Goal: Navigation & Orientation: Understand site structure

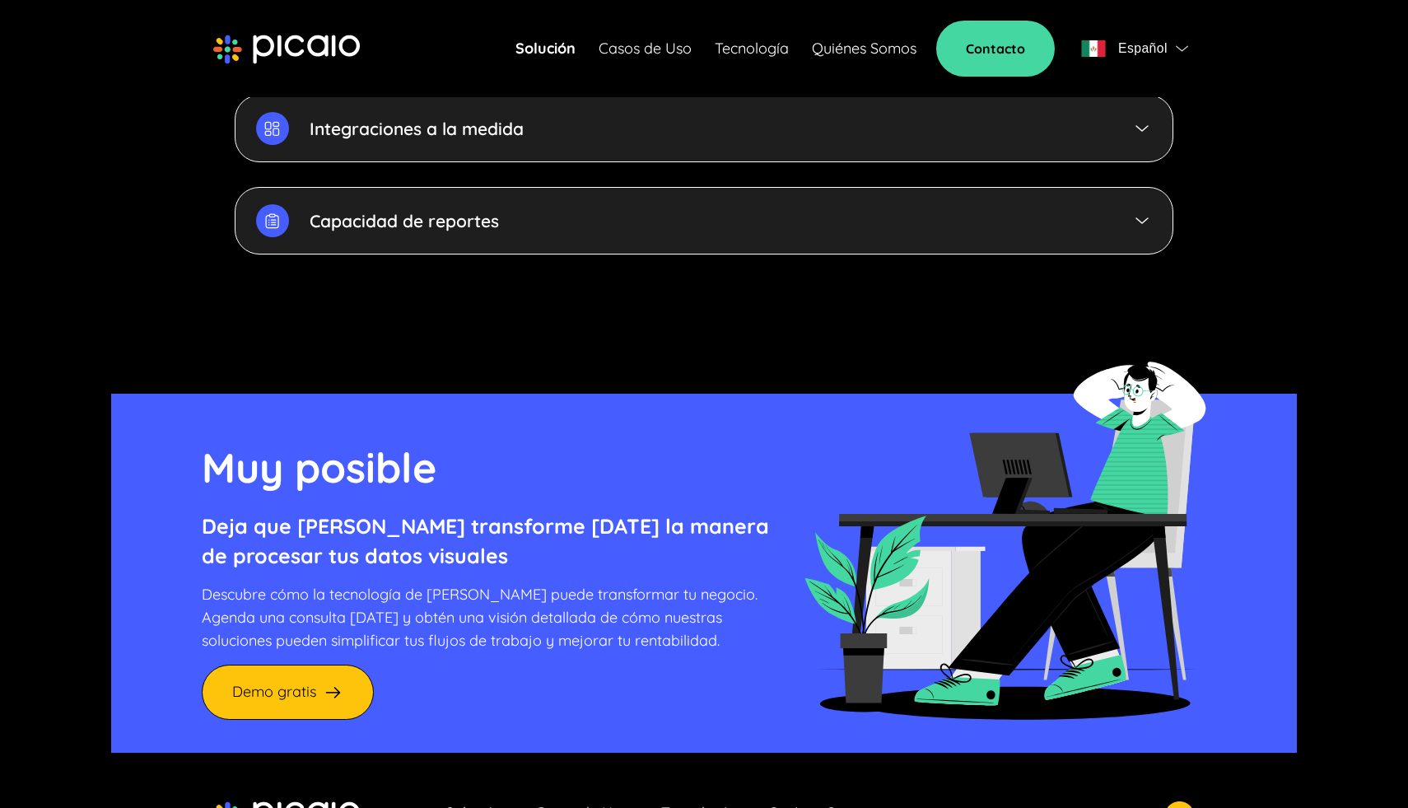
scroll to position [4432, 0]
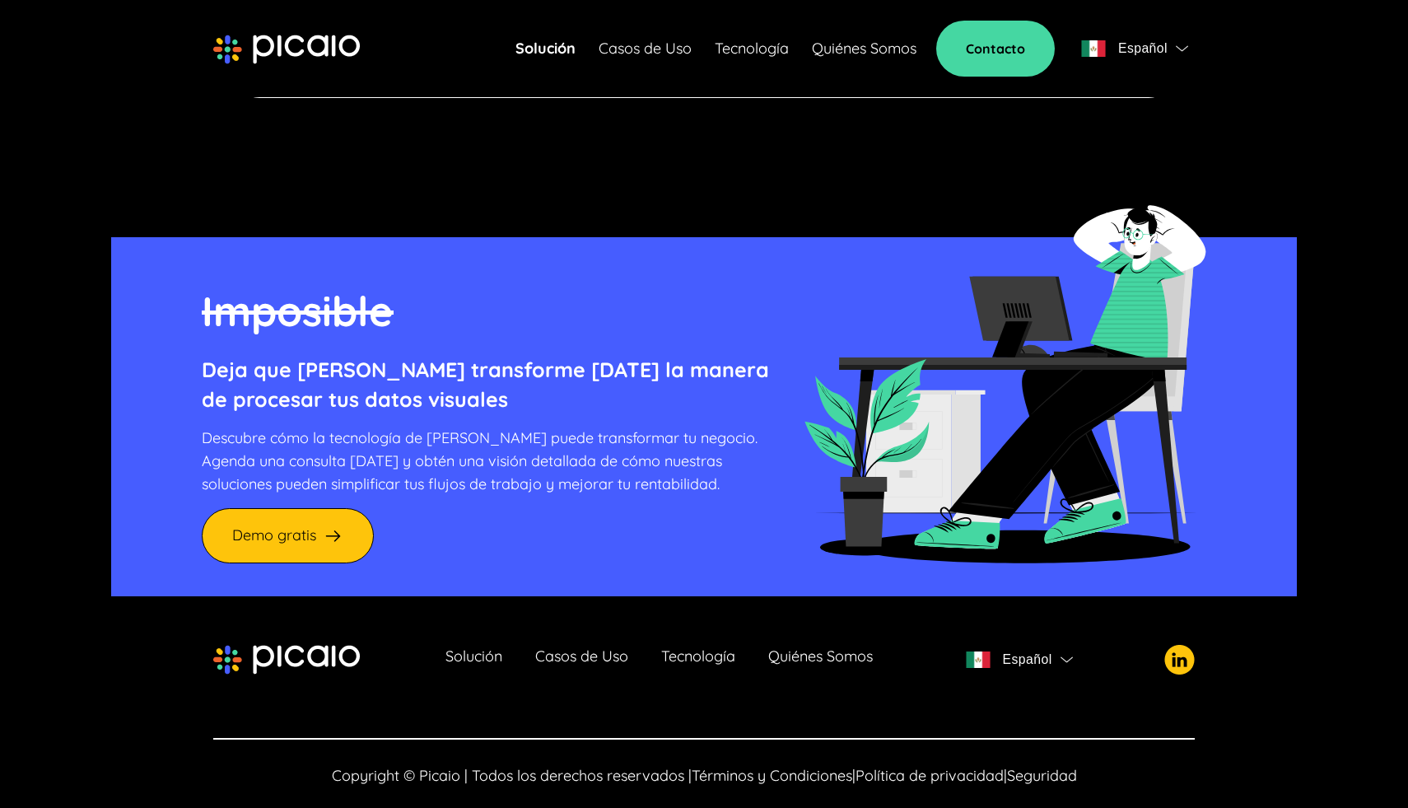
click at [488, 648] on link "Solución" at bounding box center [474, 659] width 57 height 23
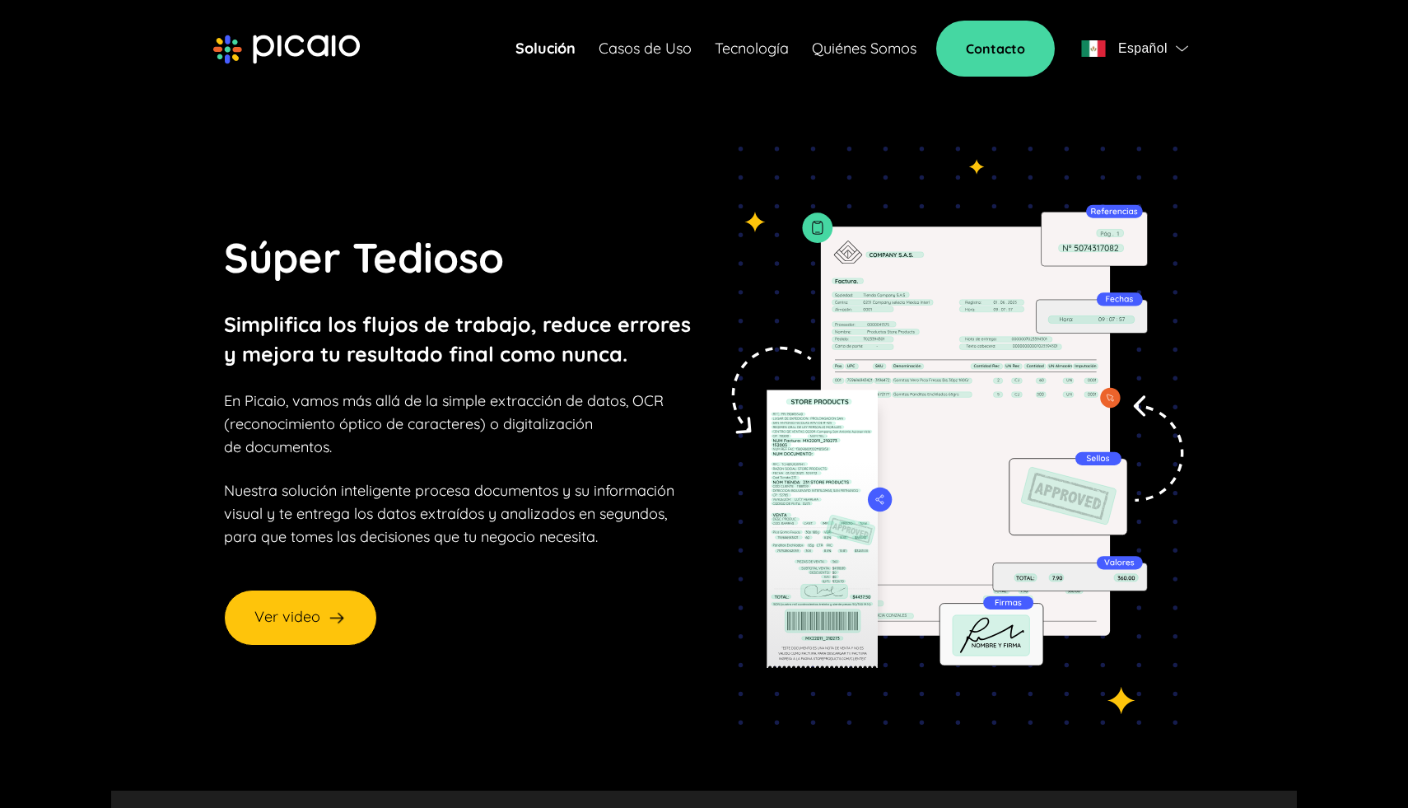
click at [628, 58] on link "Casos de Uso" at bounding box center [645, 48] width 93 height 23
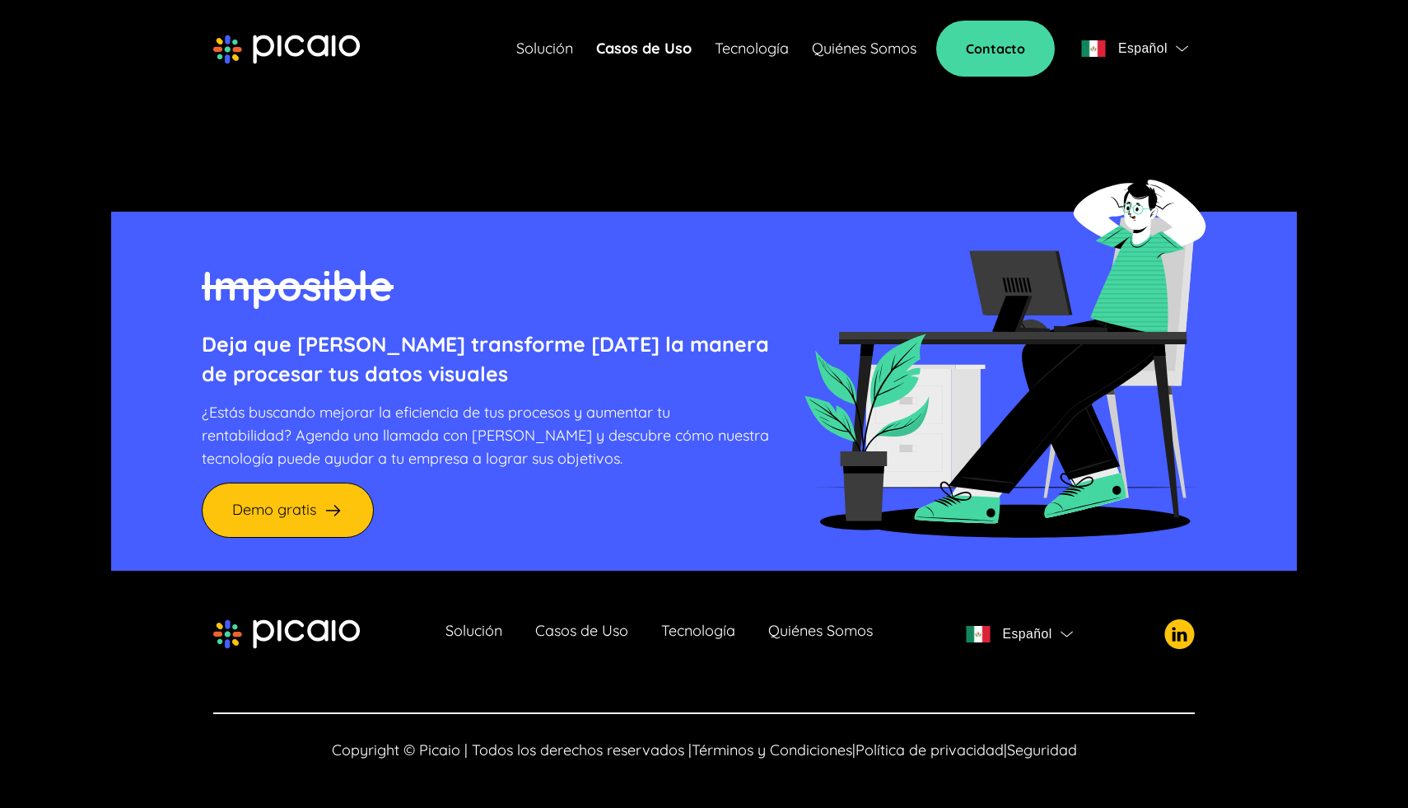
scroll to position [1761, 0]
click at [460, 636] on link "Solución" at bounding box center [474, 634] width 57 height 23
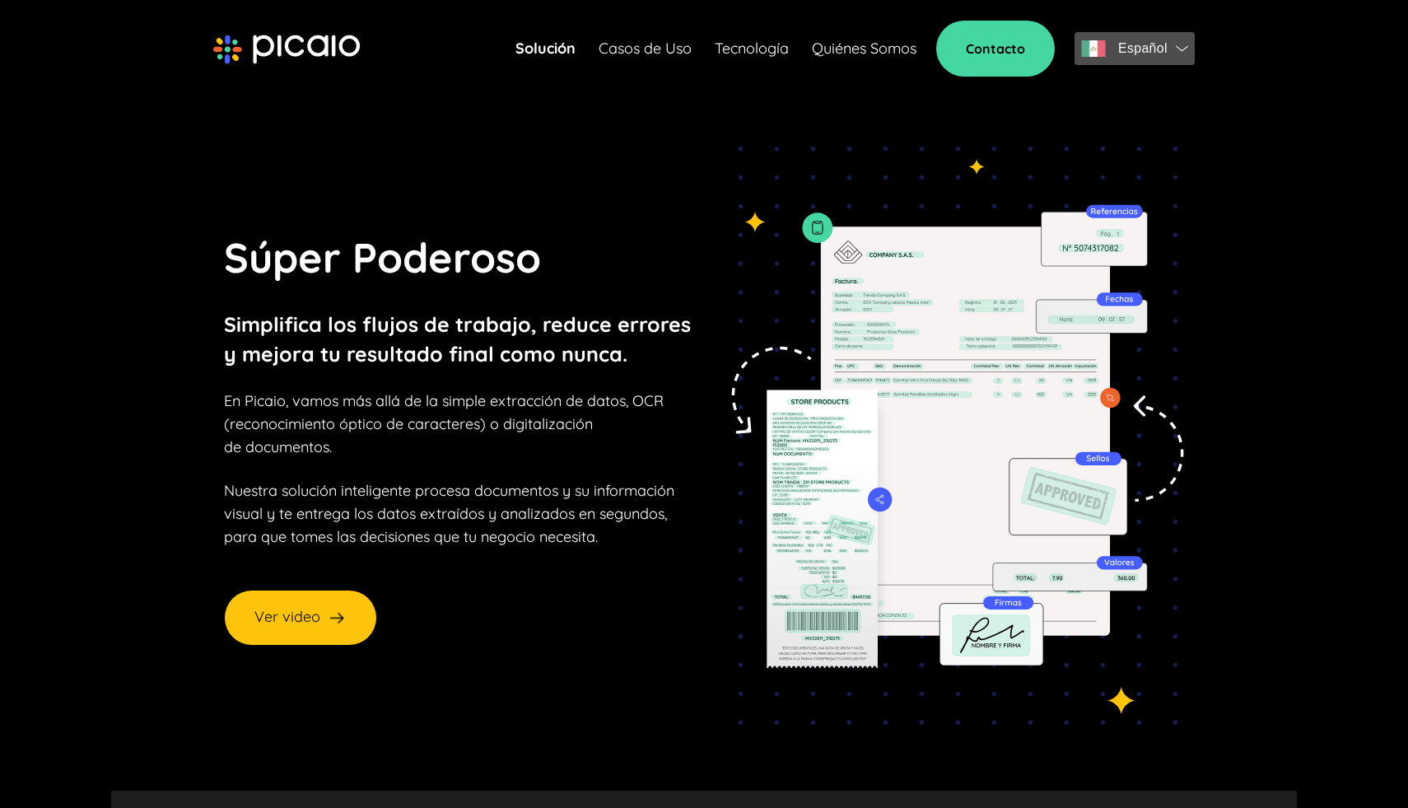
click at [1132, 51] on span "Español" at bounding box center [1142, 48] width 49 height 23
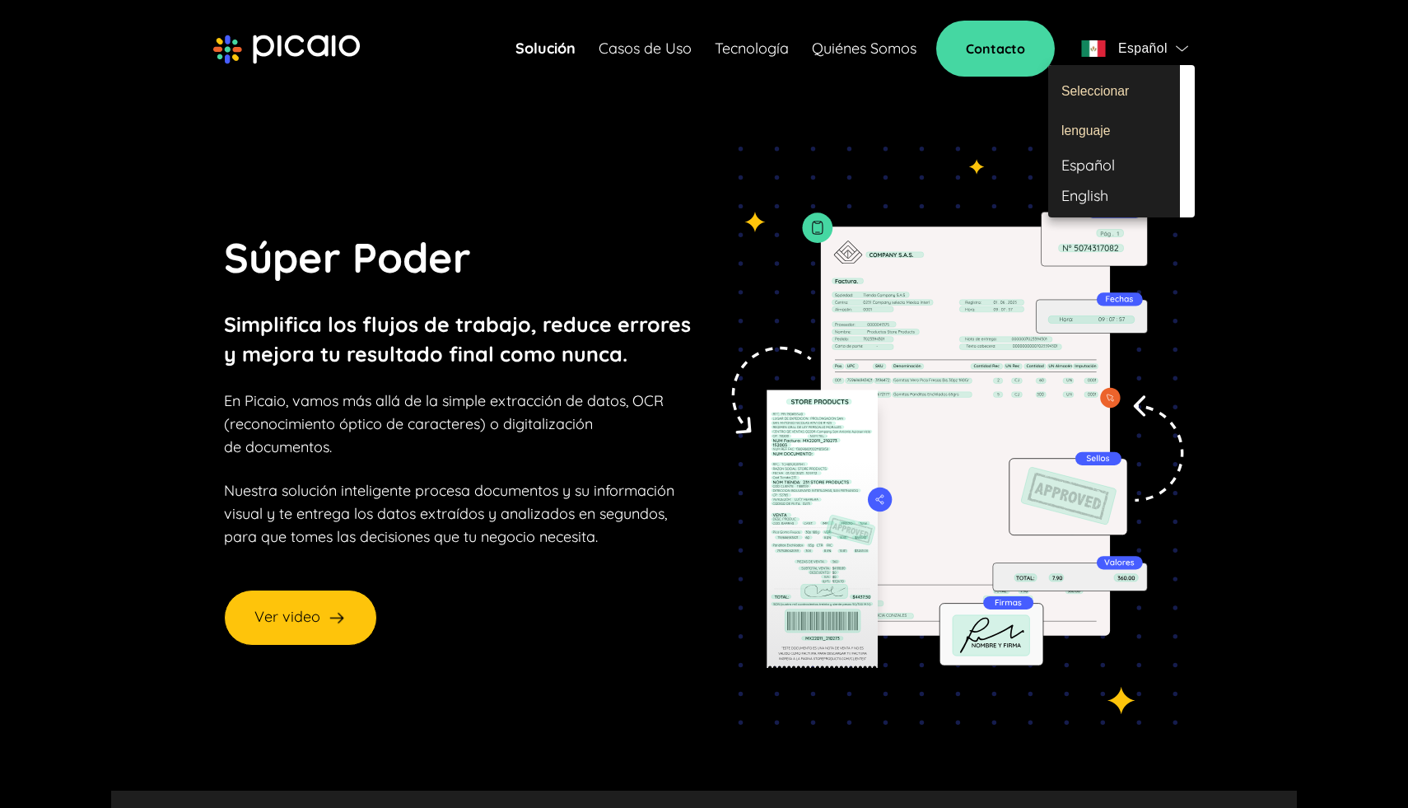
click at [1091, 163] on div "Español" at bounding box center [1114, 166] width 132 height 30
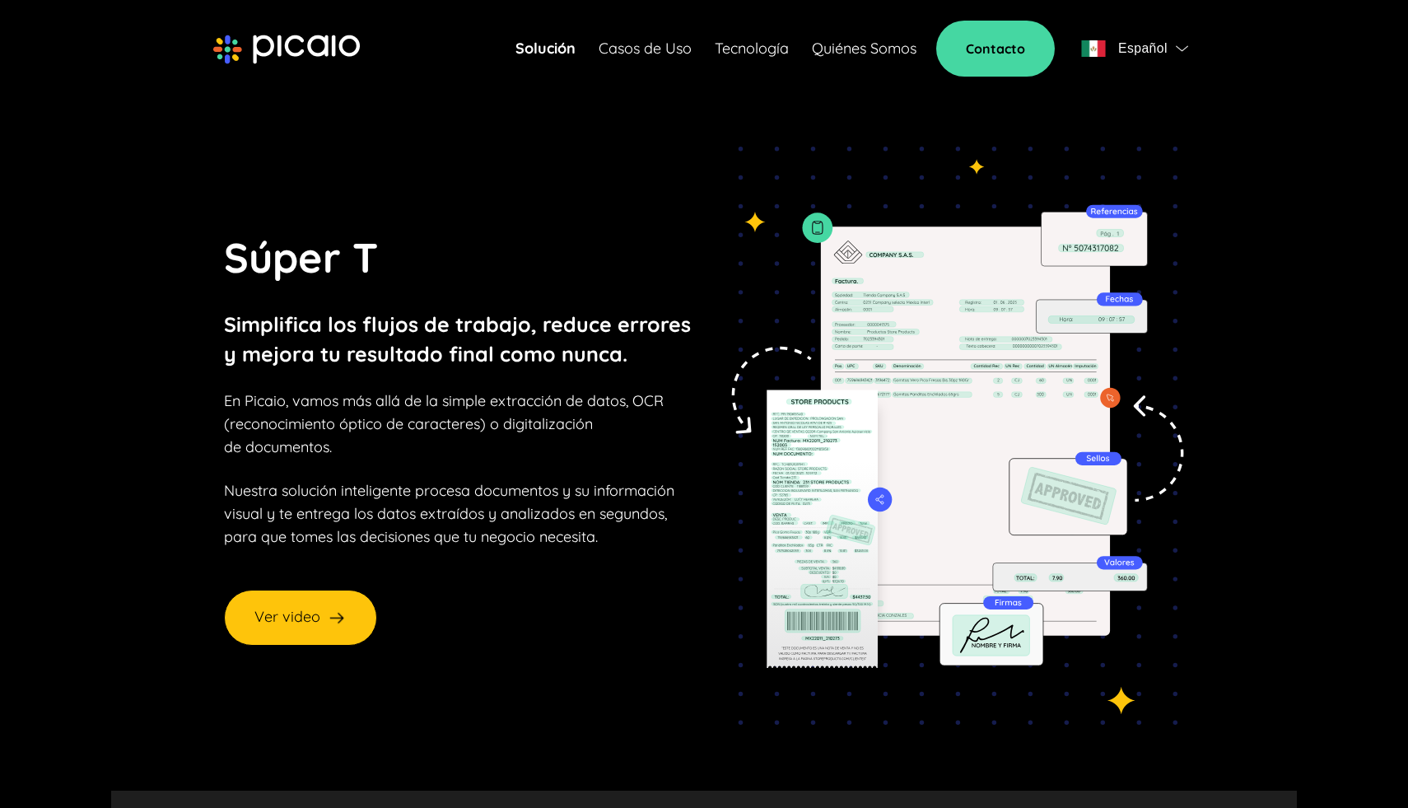
click at [292, 50] on img at bounding box center [286, 50] width 147 height 30
